Goal: Complete application form

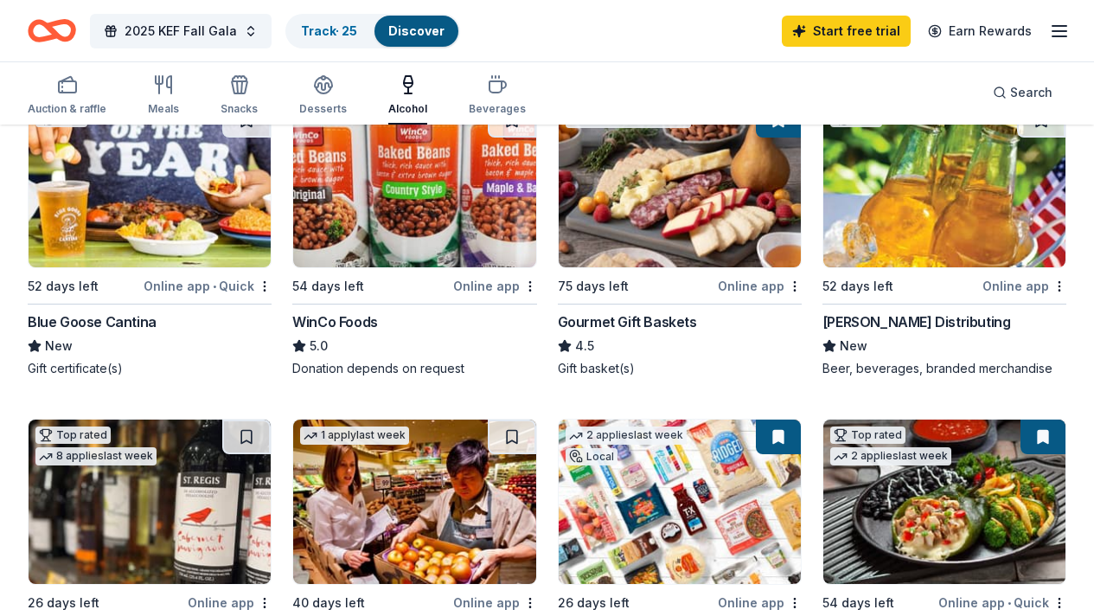
scroll to position [215, 0]
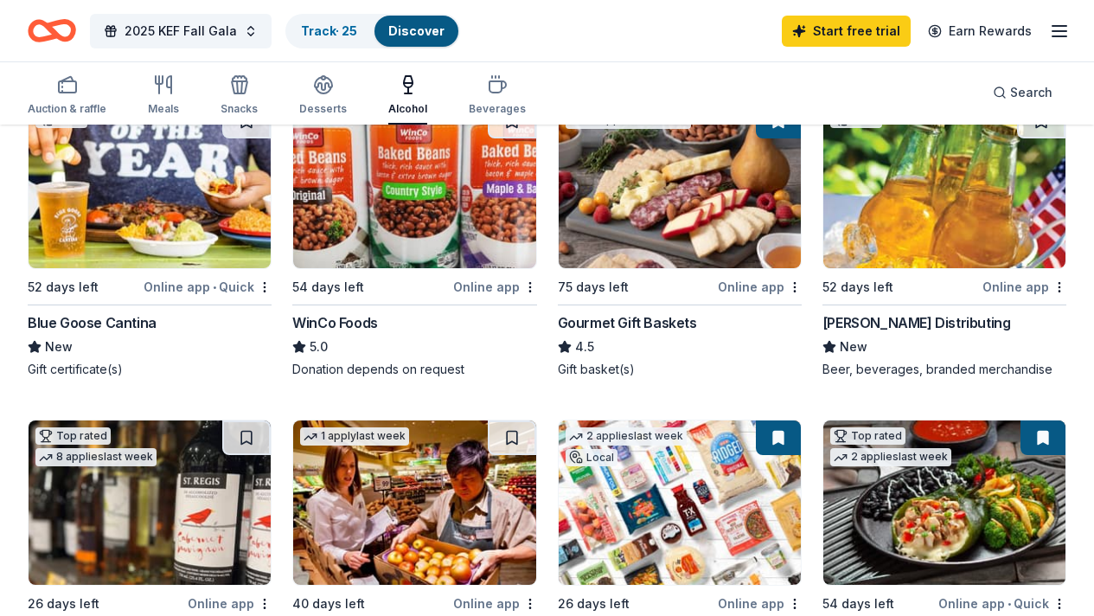
click at [144, 220] on img at bounding box center [150, 186] width 242 height 164
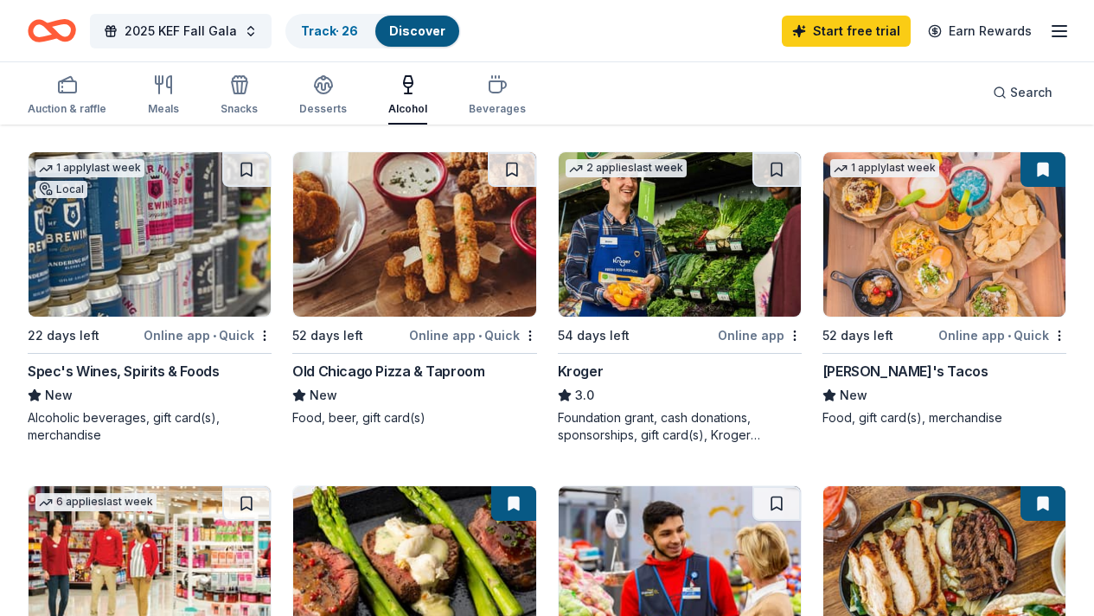
scroll to position [1134, 0]
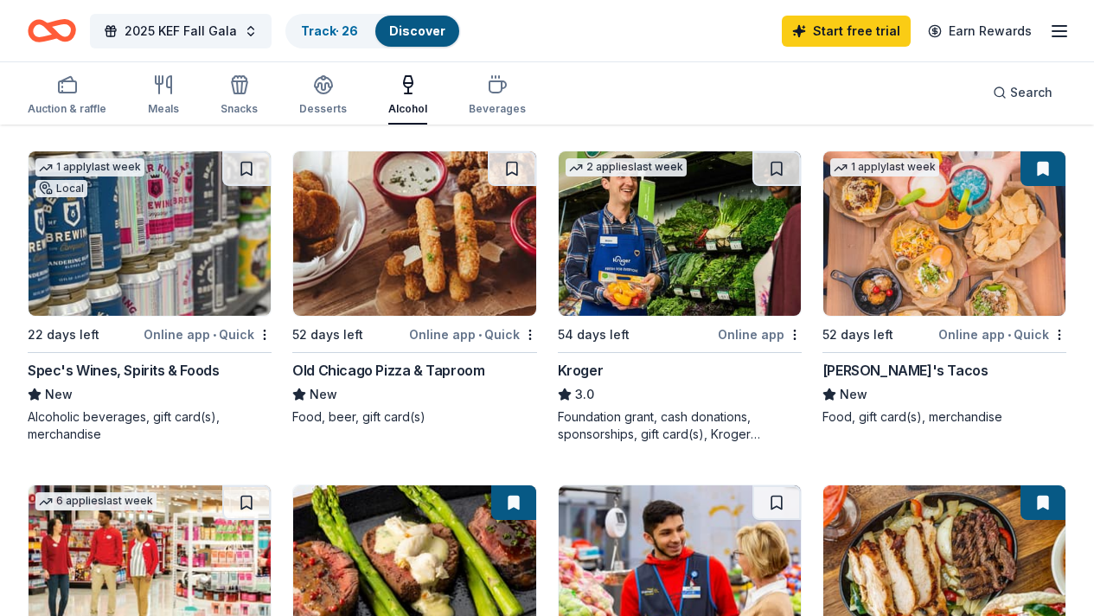
click at [823, 272] on img at bounding box center [944, 233] width 242 height 164
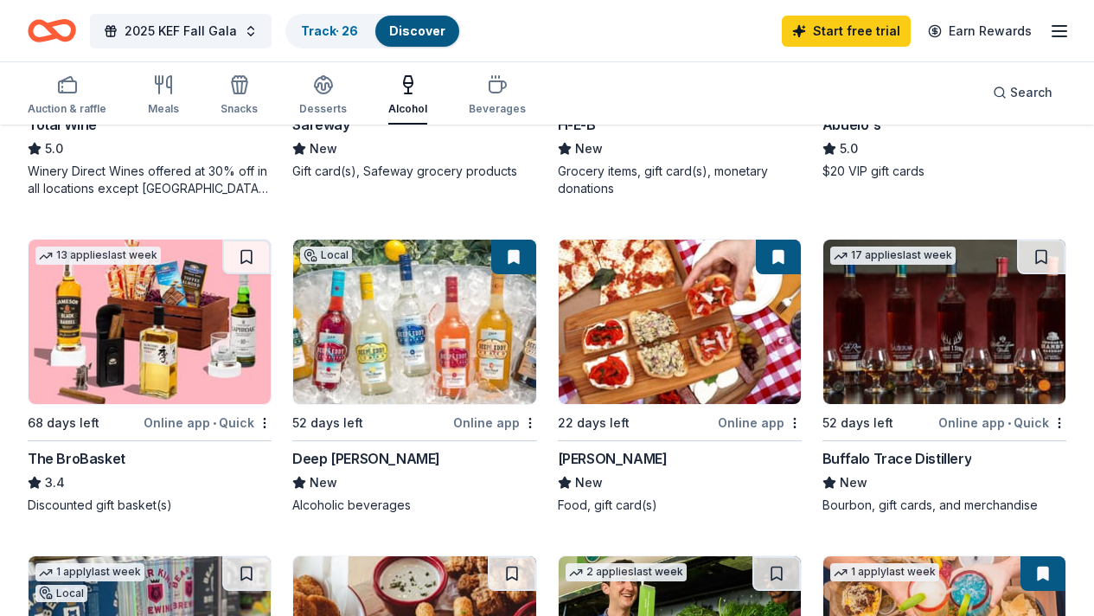
scroll to position [731, 0]
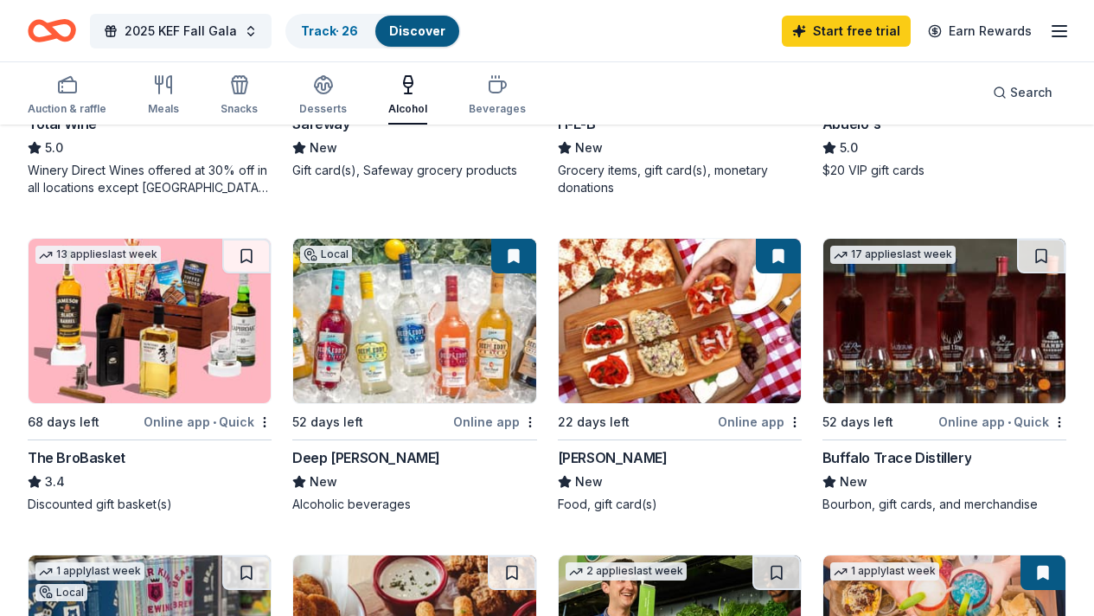
click at [823, 378] on img at bounding box center [944, 321] width 242 height 164
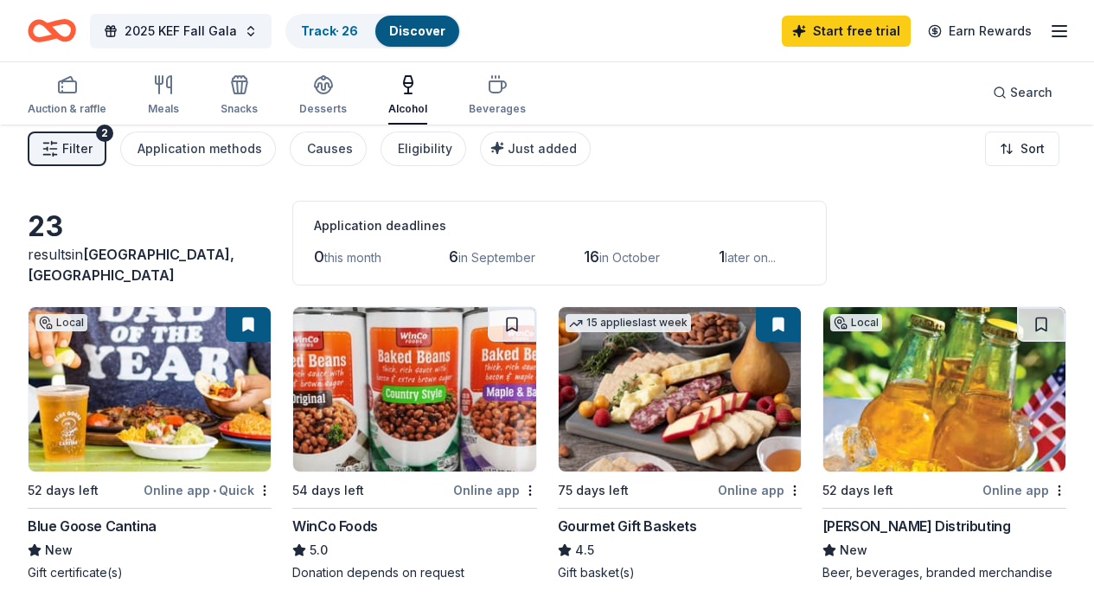
scroll to position [0, 0]
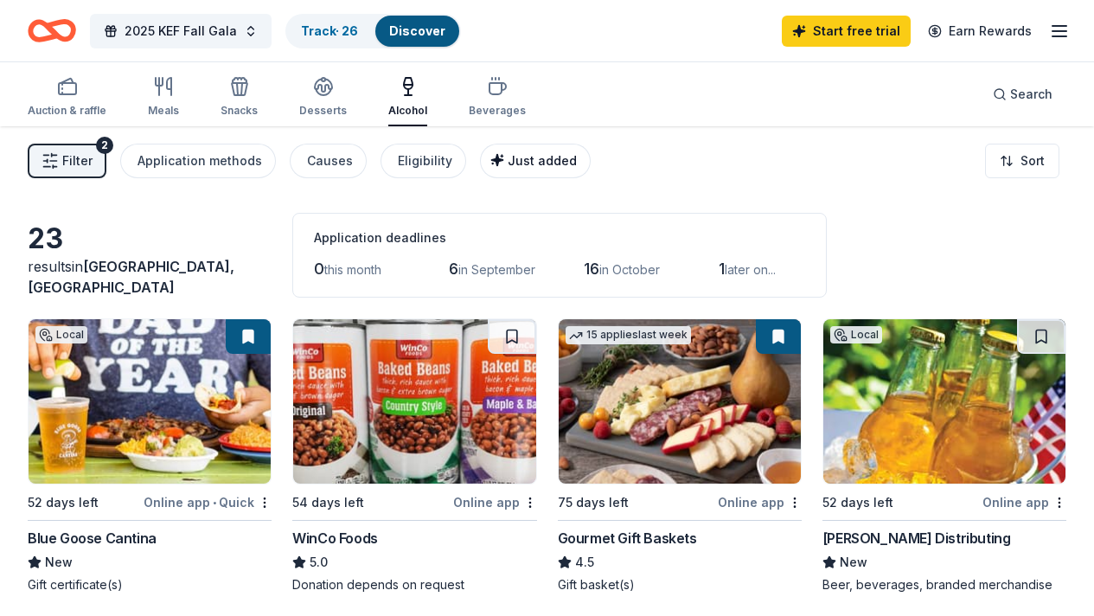
click at [526, 163] on span "Just added" at bounding box center [542, 160] width 69 height 15
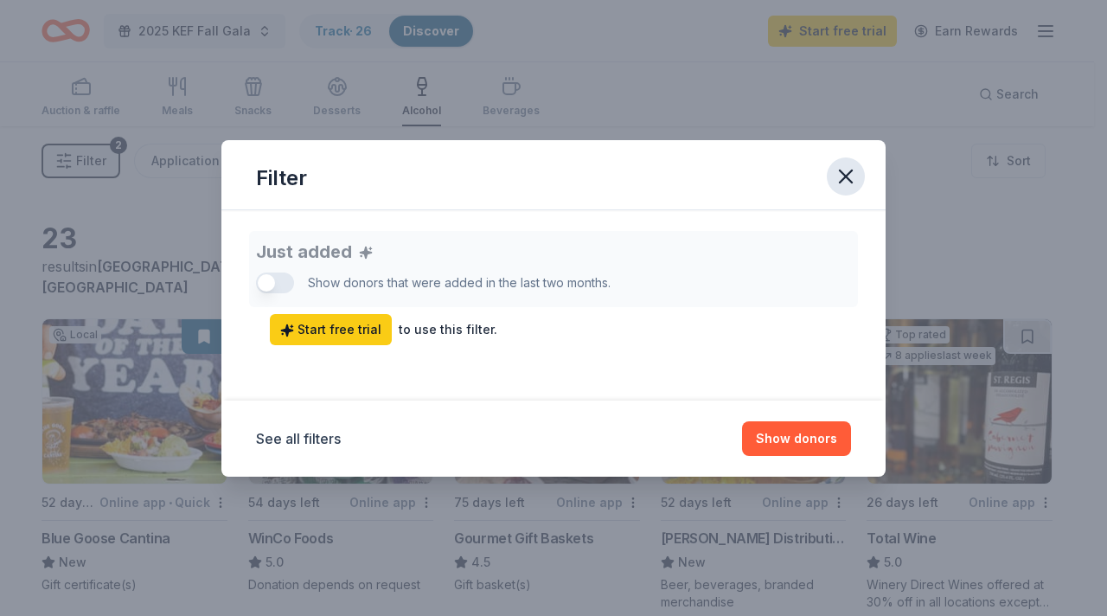
click at [846, 174] on icon "button" at bounding box center [846, 176] width 12 height 12
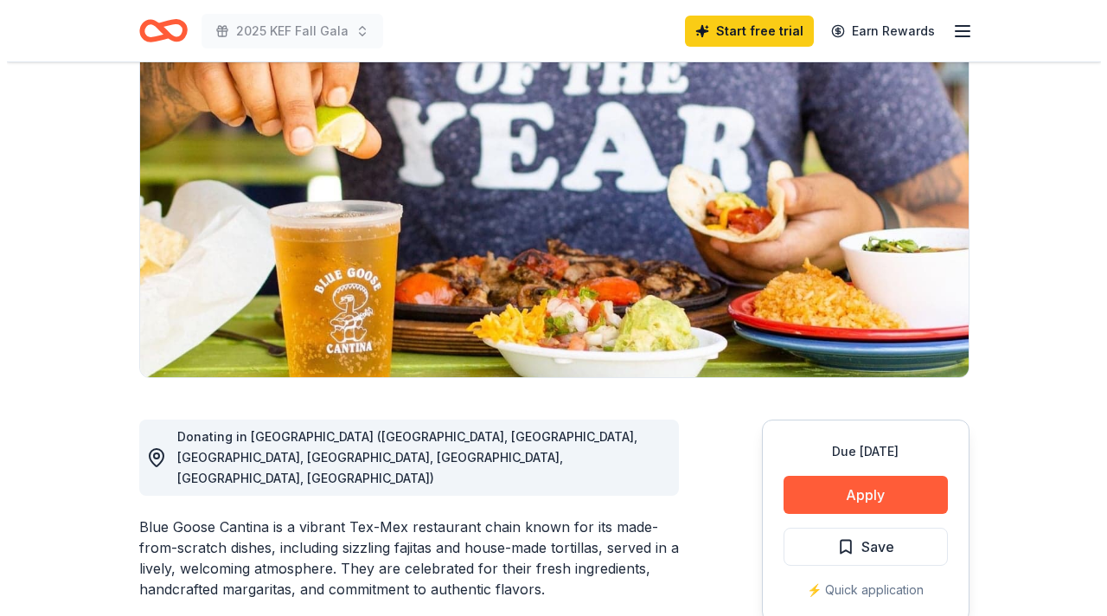
scroll to position [163, 0]
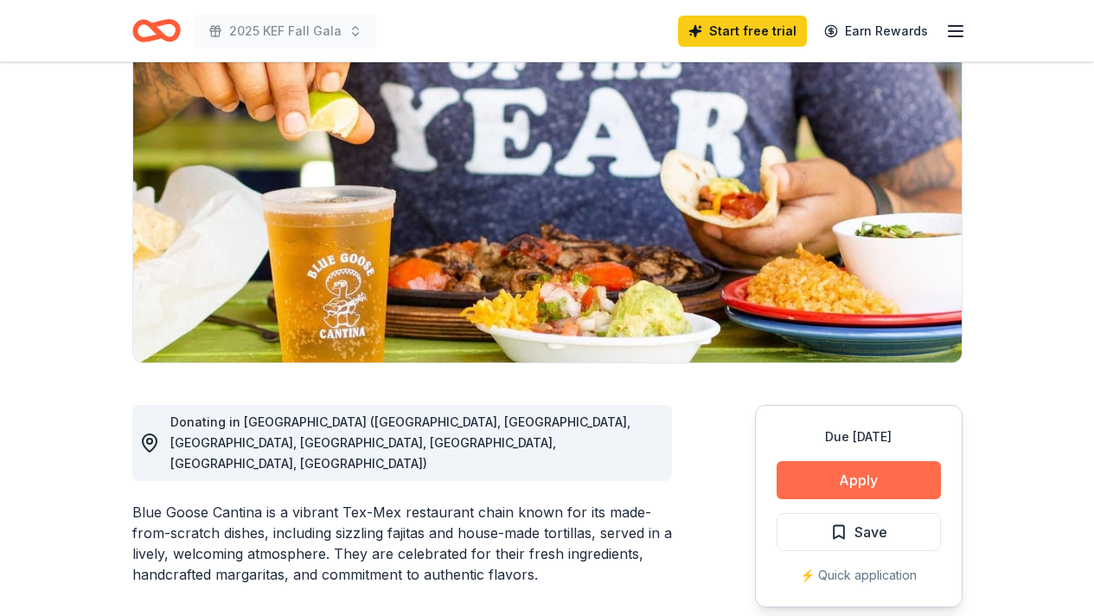
click at [875, 483] on button "Apply" at bounding box center [858, 480] width 164 height 38
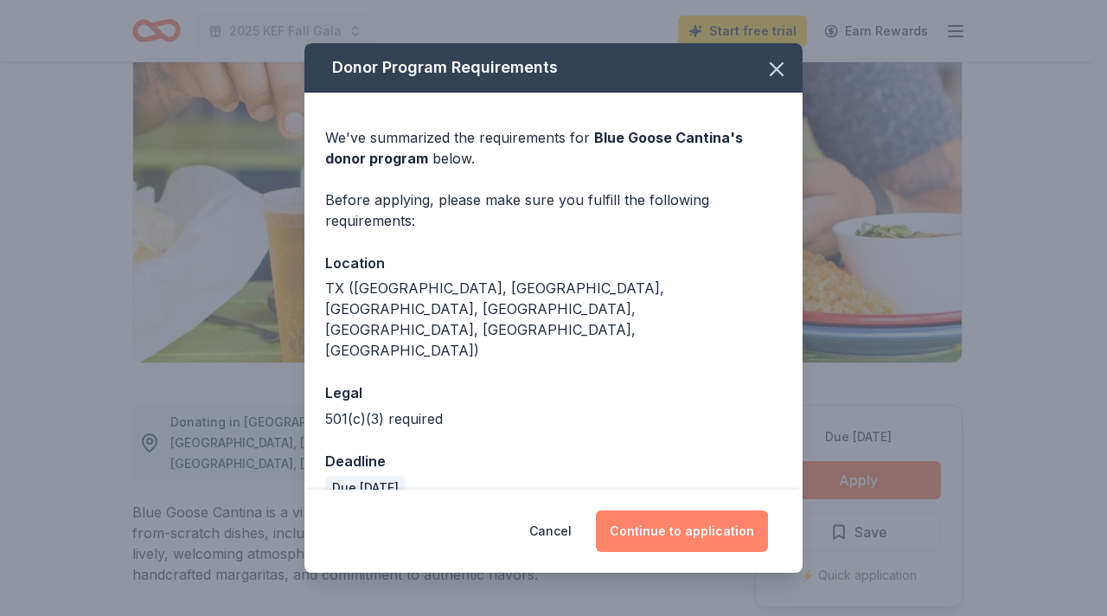
click at [698, 523] on button "Continue to application" at bounding box center [682, 531] width 172 height 42
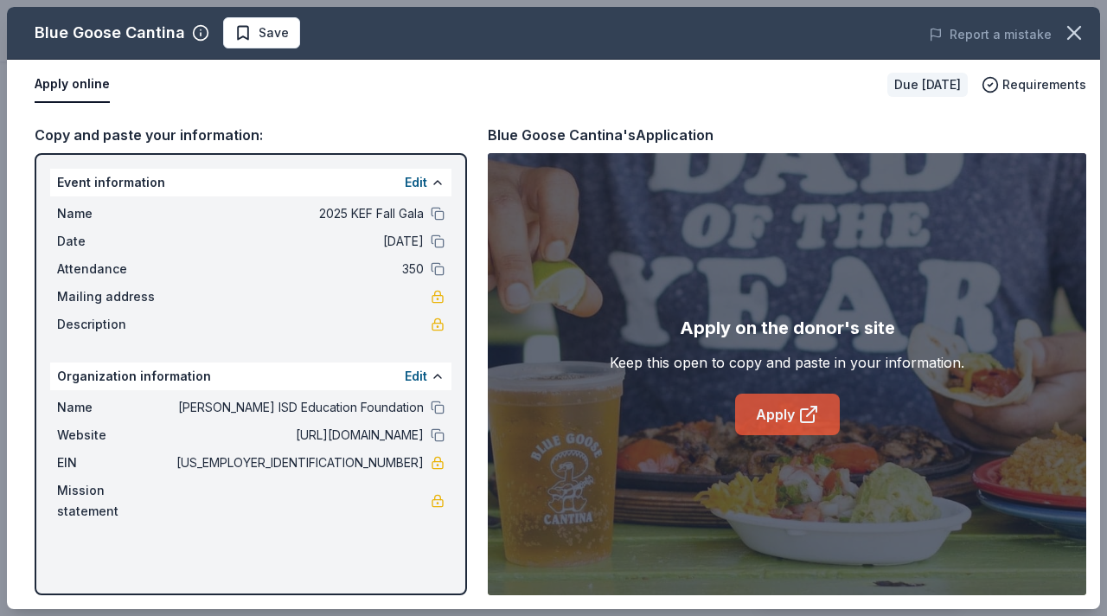
click at [783, 419] on link "Apply" at bounding box center [787, 414] width 105 height 42
click at [267, 40] on span "Save" at bounding box center [274, 32] width 30 height 21
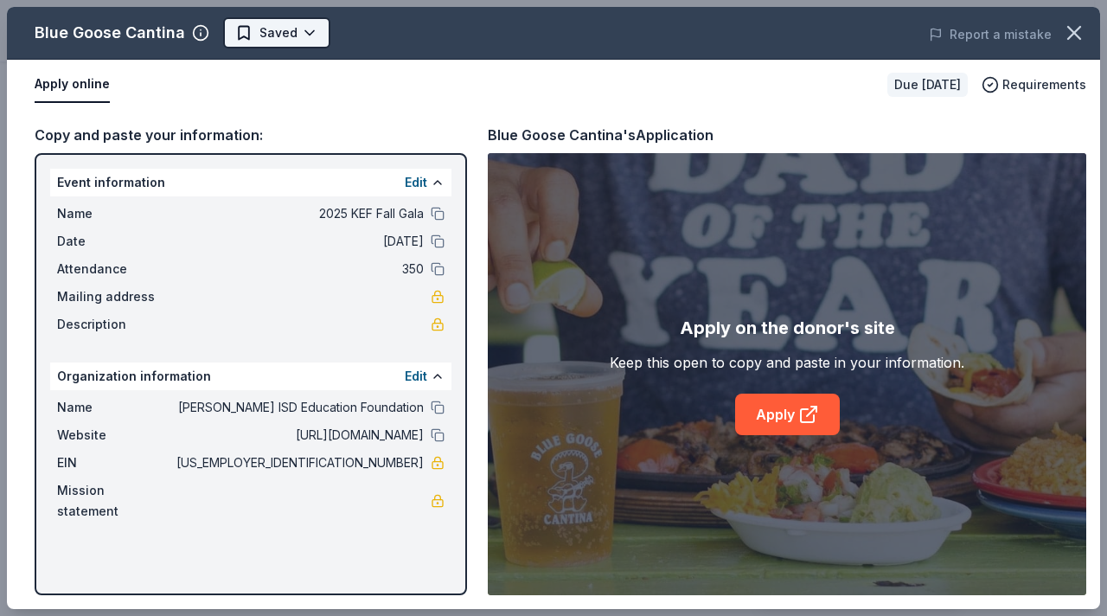
click at [303, 34] on body "2025 KEF Fall Gala Start free trial Earn Rewards Due in 52 days Share Blue Goos…" at bounding box center [547, 145] width 1094 height 616
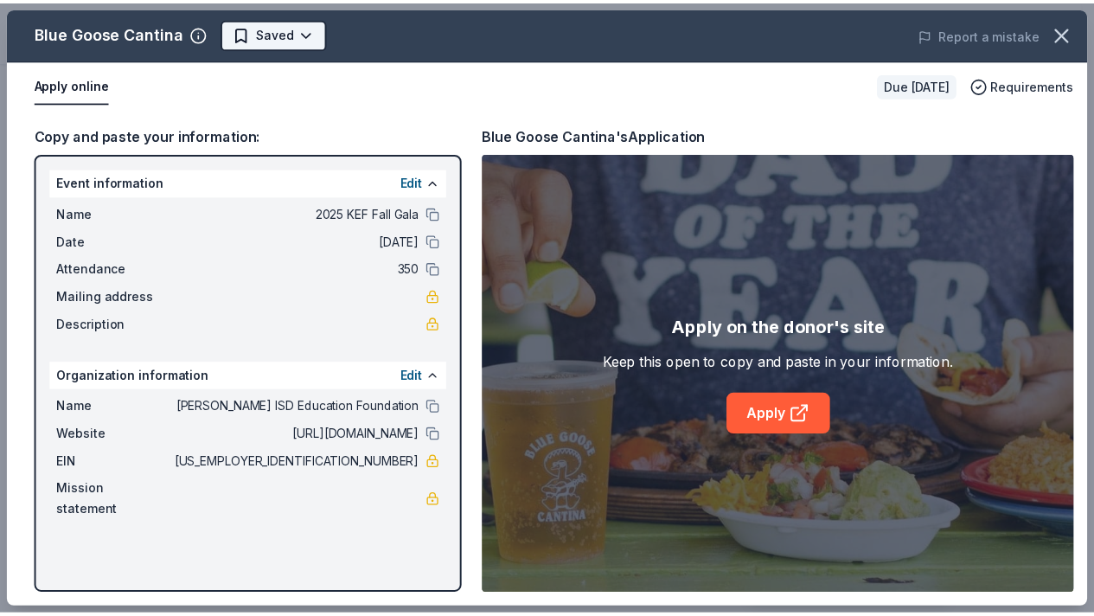
scroll to position [0, 0]
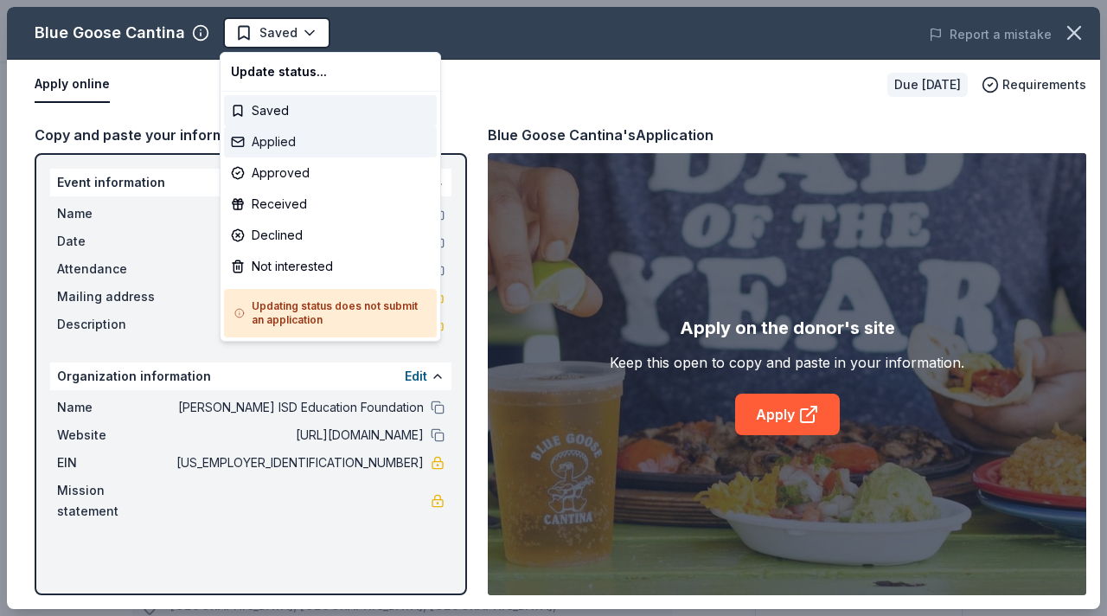
click at [271, 145] on div "Applied" at bounding box center [330, 141] width 213 height 31
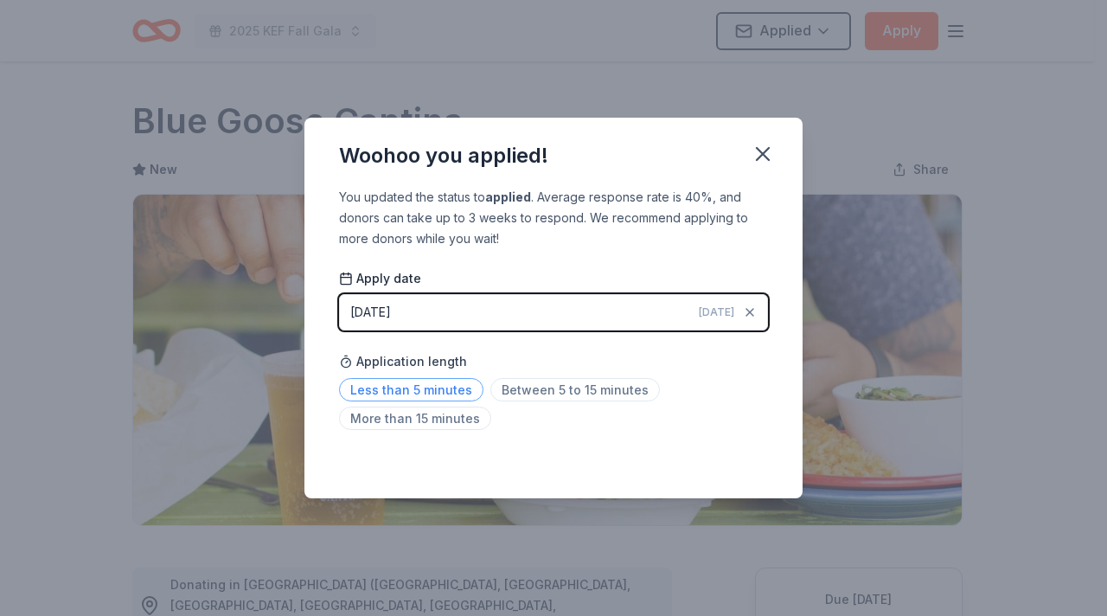
click at [413, 387] on span "Less than 5 minutes" at bounding box center [411, 389] width 144 height 23
drag, startPoint x: 764, startPoint y: 157, endPoint x: 746, endPoint y: 160, distance: 18.3
click at [763, 157] on icon "button" at bounding box center [763, 154] width 24 height 24
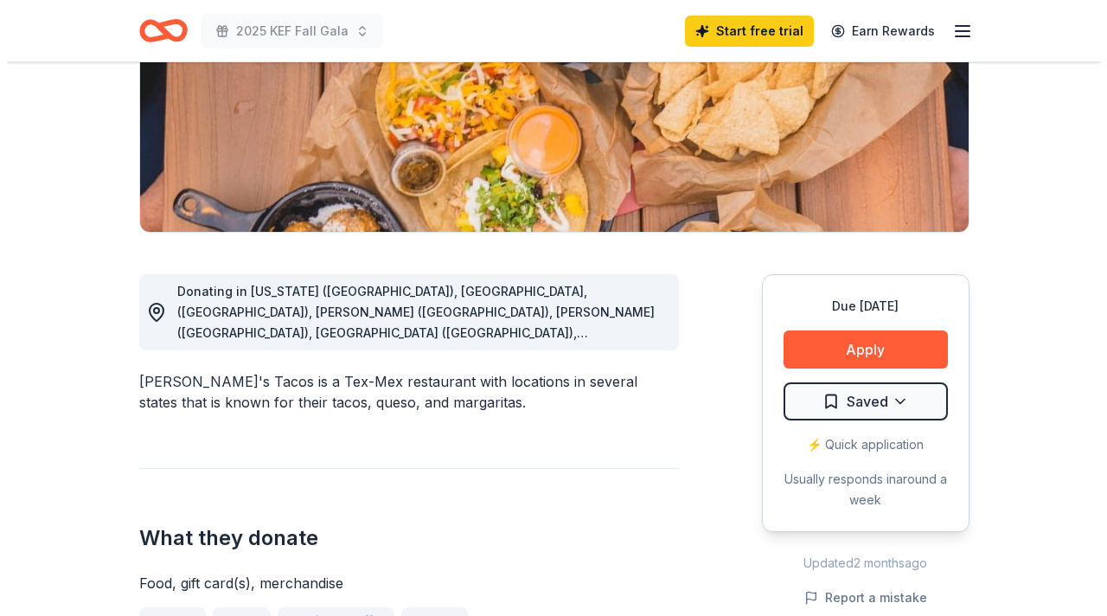
scroll to position [292, 0]
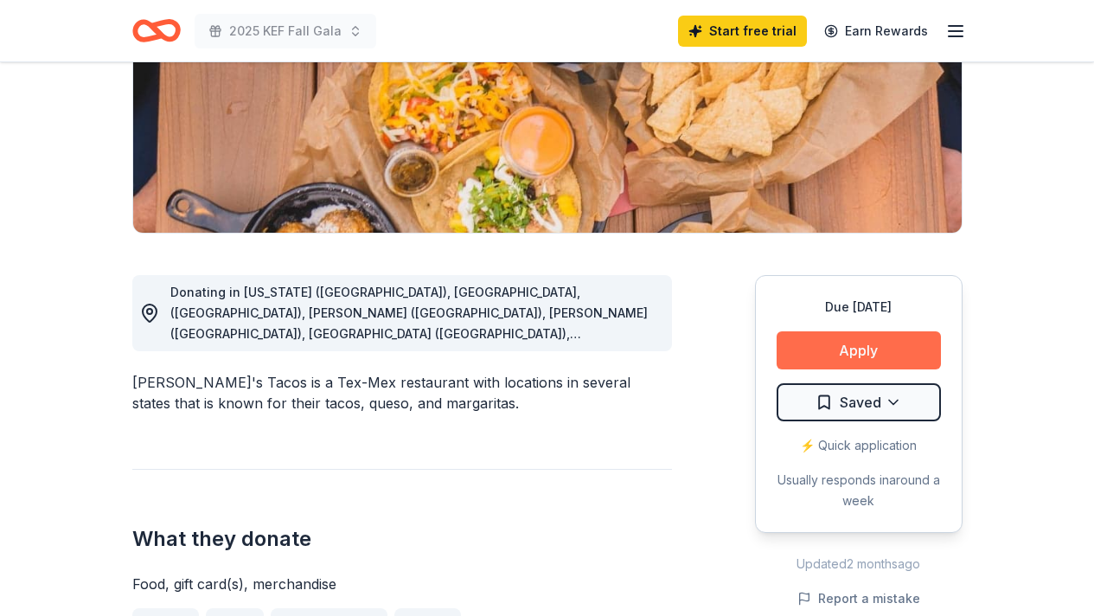
click at [833, 352] on button "Apply" at bounding box center [858, 350] width 164 height 38
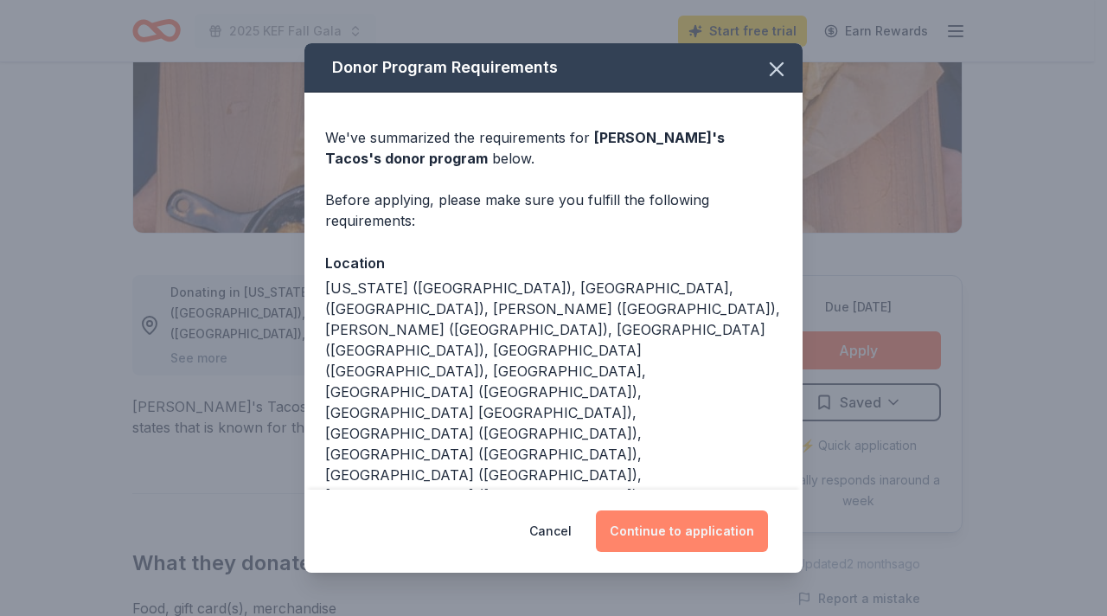
click at [683, 528] on button "Continue to application" at bounding box center [682, 531] width 172 height 42
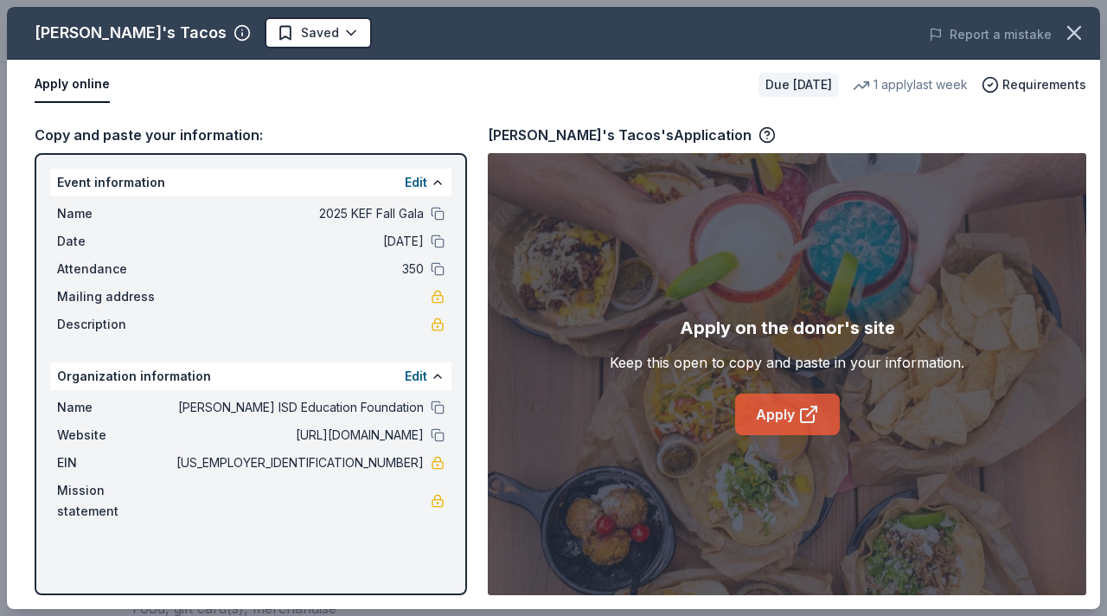
click at [781, 416] on link "Apply" at bounding box center [787, 414] width 105 height 42
click at [785, 417] on link "Apply" at bounding box center [787, 414] width 105 height 42
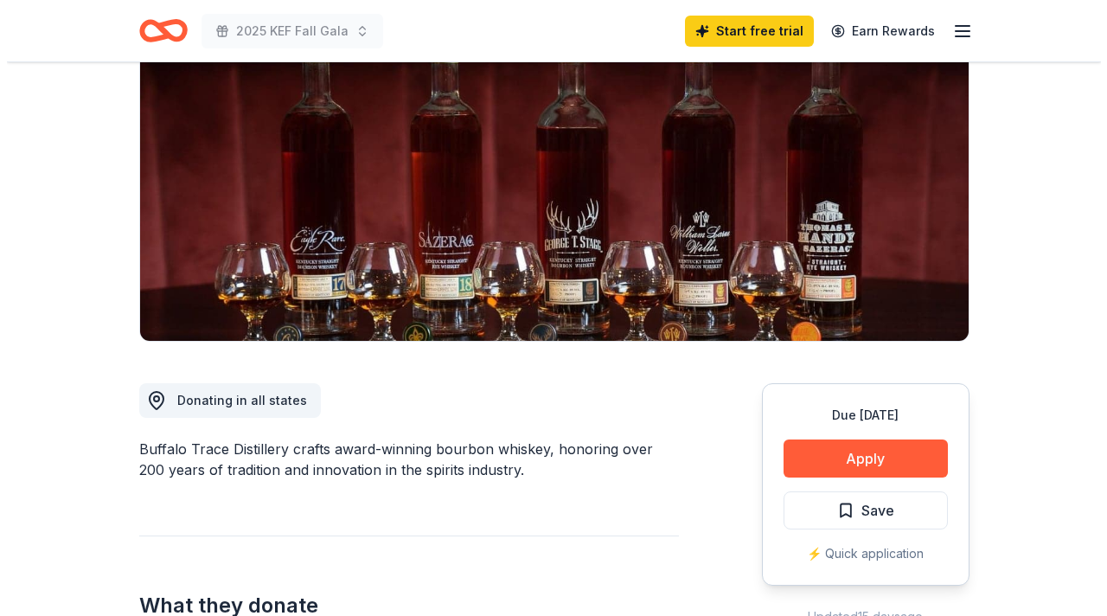
scroll to position [186, 0]
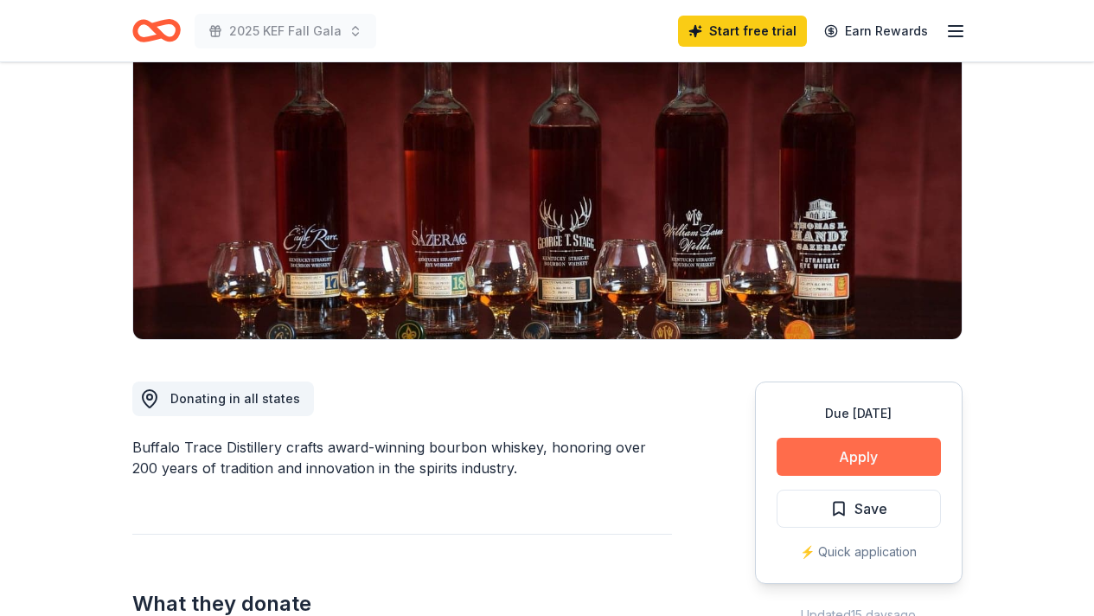
click at [850, 457] on button "Apply" at bounding box center [858, 457] width 164 height 38
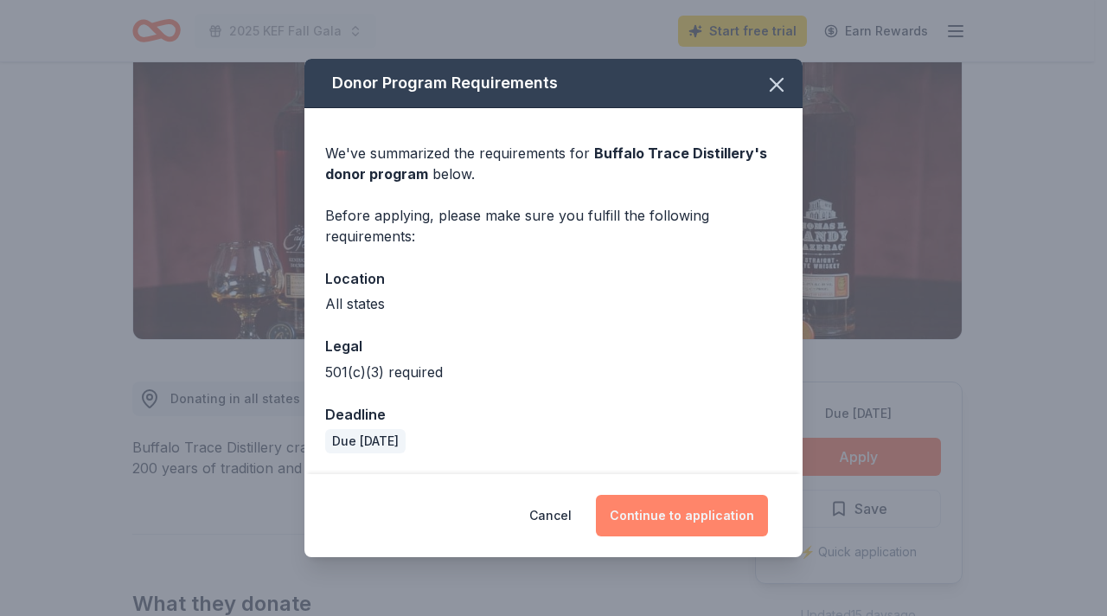
click at [684, 522] on button "Continue to application" at bounding box center [682, 516] width 172 height 42
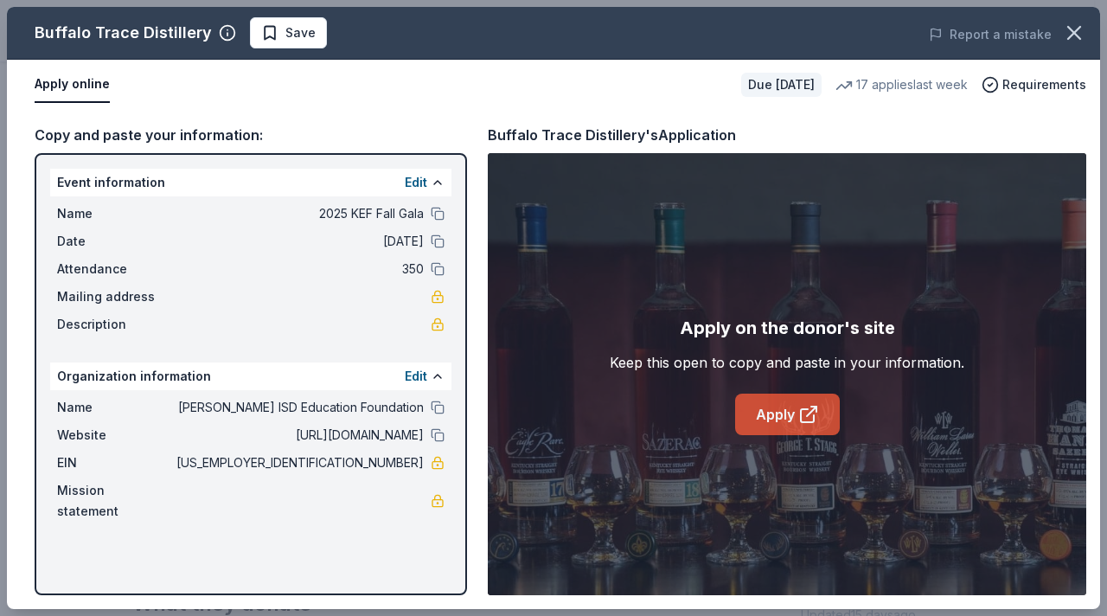
click at [774, 409] on link "Apply" at bounding box center [787, 414] width 105 height 42
